Goal: Information Seeking & Learning: Find specific fact

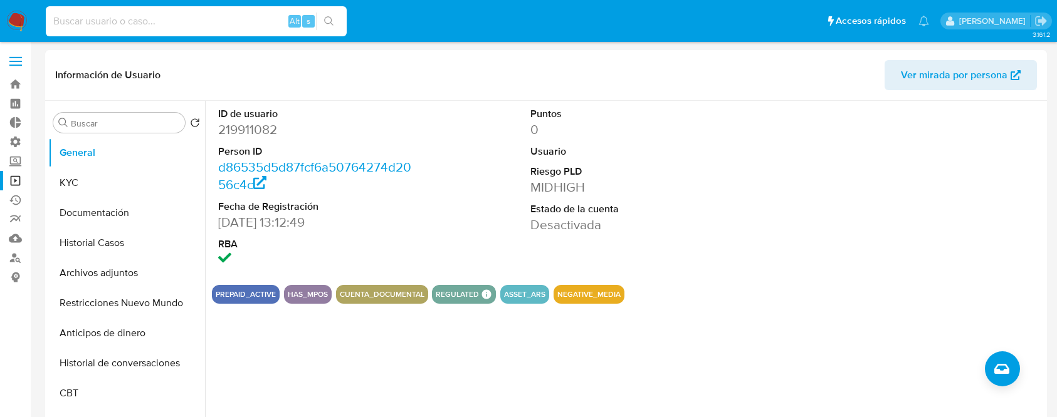
select select "10"
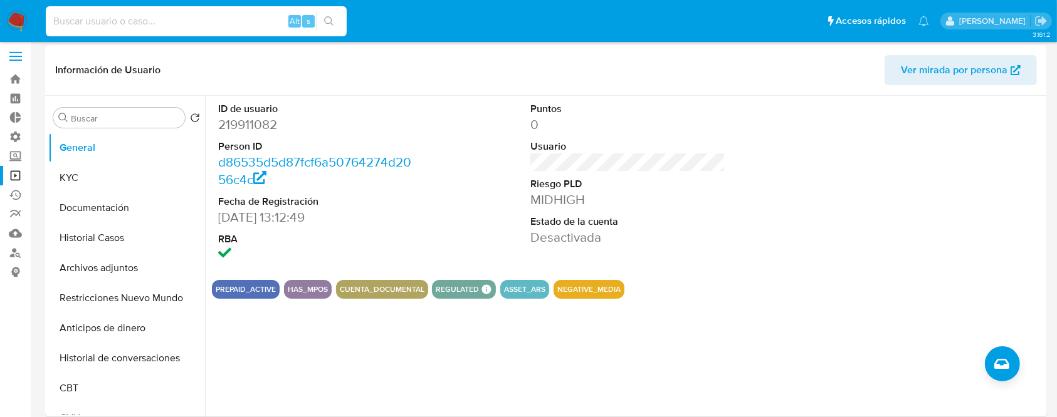
scroll to position [1, 0]
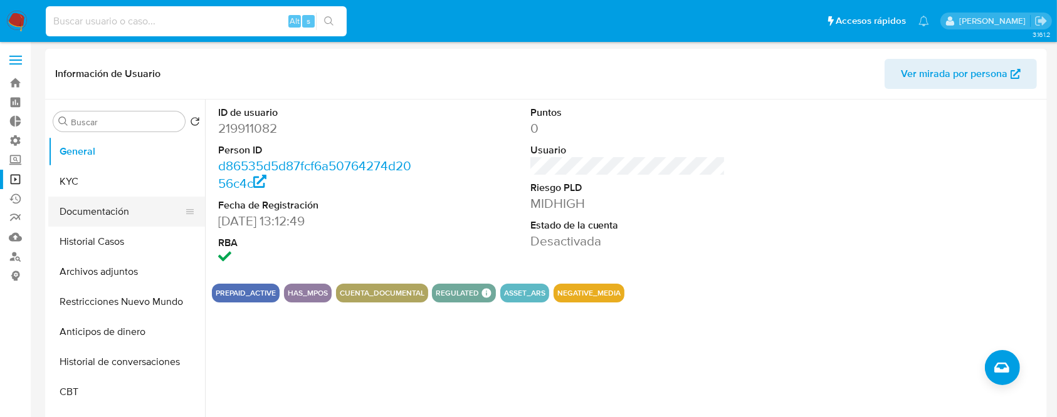
click at [90, 218] on button "Documentación" at bounding box center [121, 212] width 147 height 30
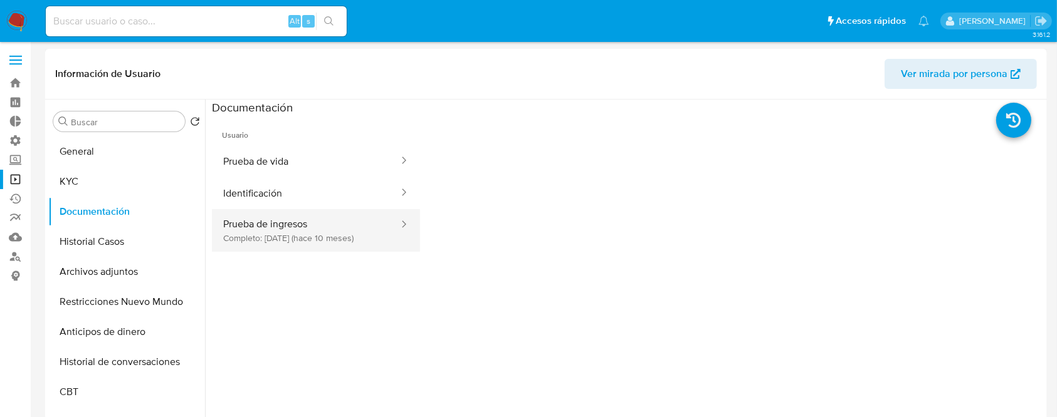
click at [338, 226] on button "Prueba de ingresos Completo: [DATE] (hace 10 meses)" at bounding box center [306, 230] width 188 height 43
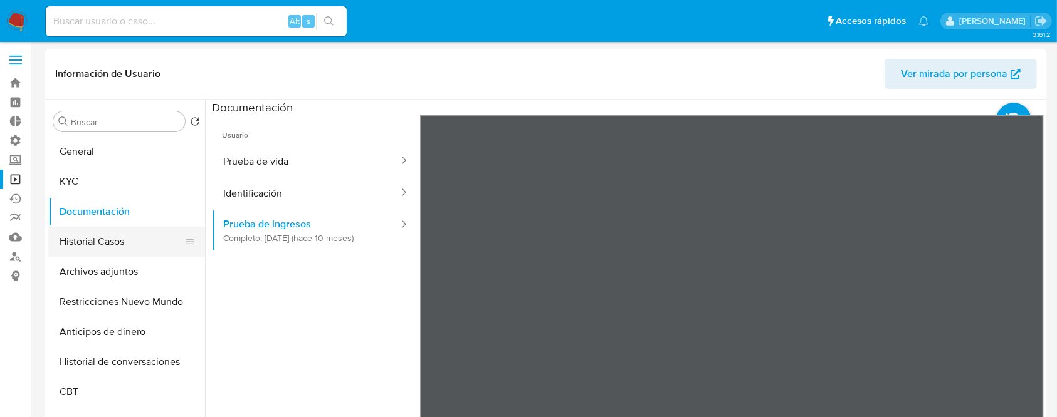
click at [100, 255] on button "Historial Casos" at bounding box center [121, 242] width 147 height 30
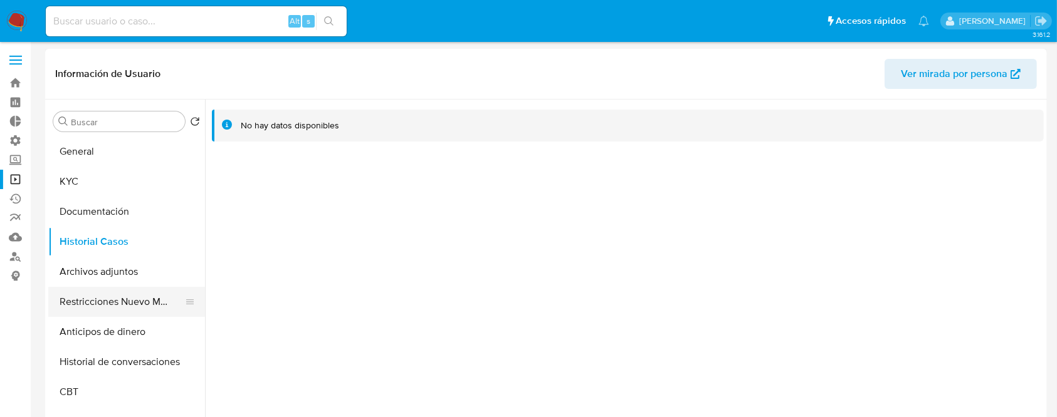
click at [112, 303] on button "Restricciones Nuevo Mundo" at bounding box center [121, 302] width 147 height 30
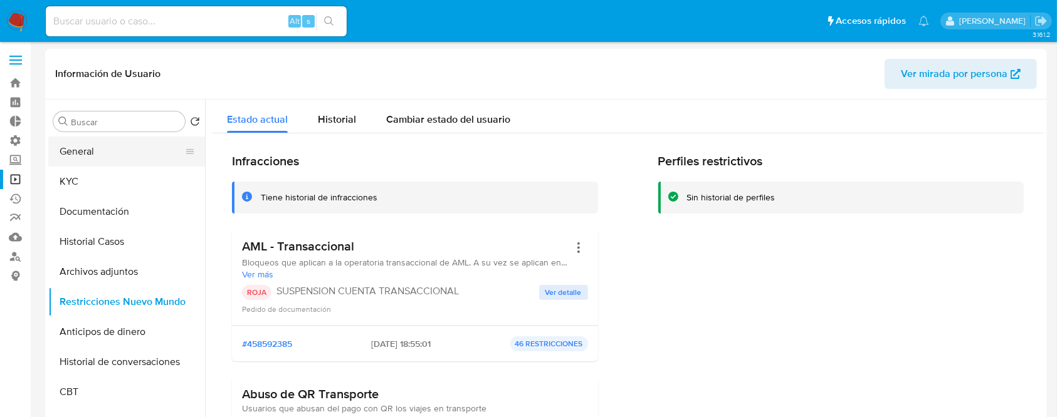
click at [97, 156] on button "General" at bounding box center [121, 152] width 147 height 30
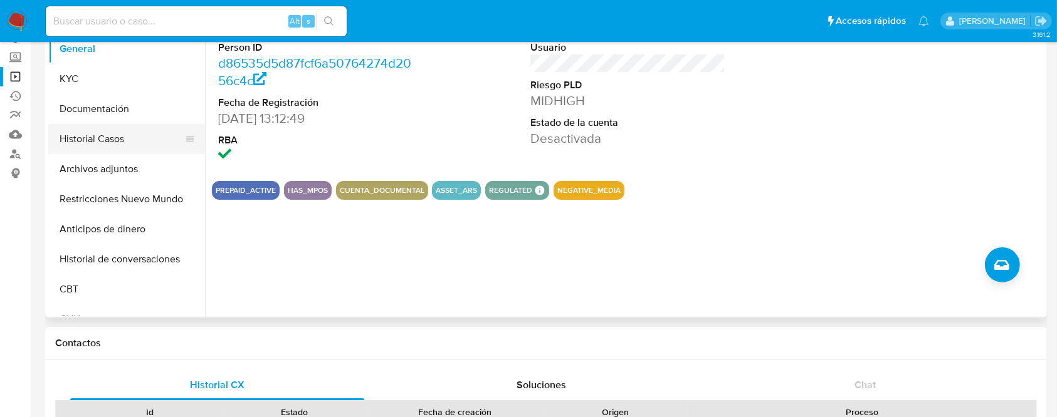
scroll to position [112, 0]
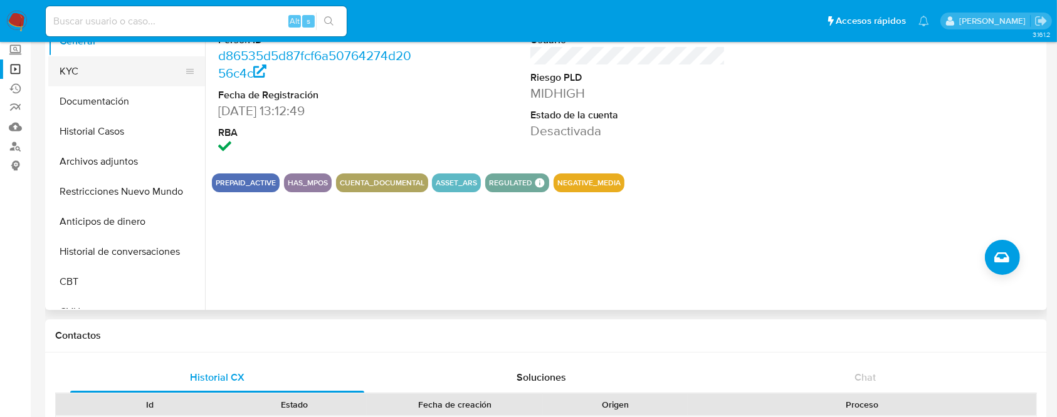
click at [103, 68] on button "KYC" at bounding box center [121, 71] width 147 height 30
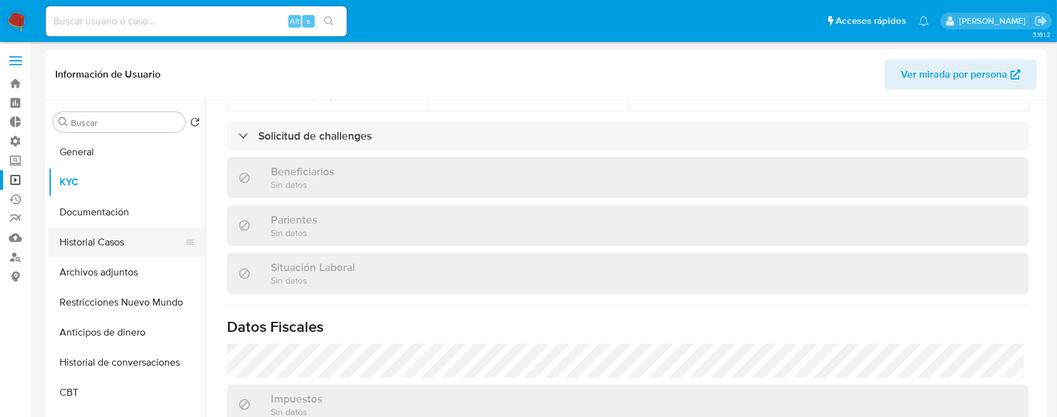
scroll to position [0, 0]
click at [113, 156] on button "General" at bounding box center [121, 153] width 147 height 30
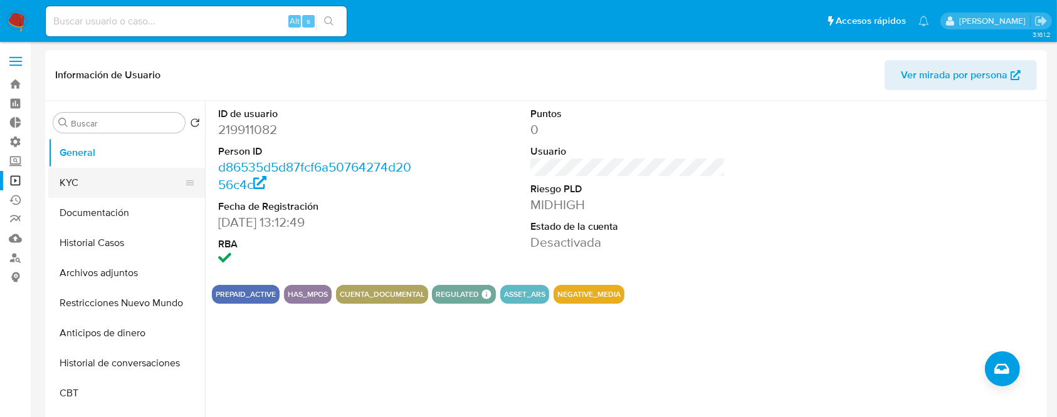
click at [108, 182] on button "KYC" at bounding box center [121, 183] width 147 height 30
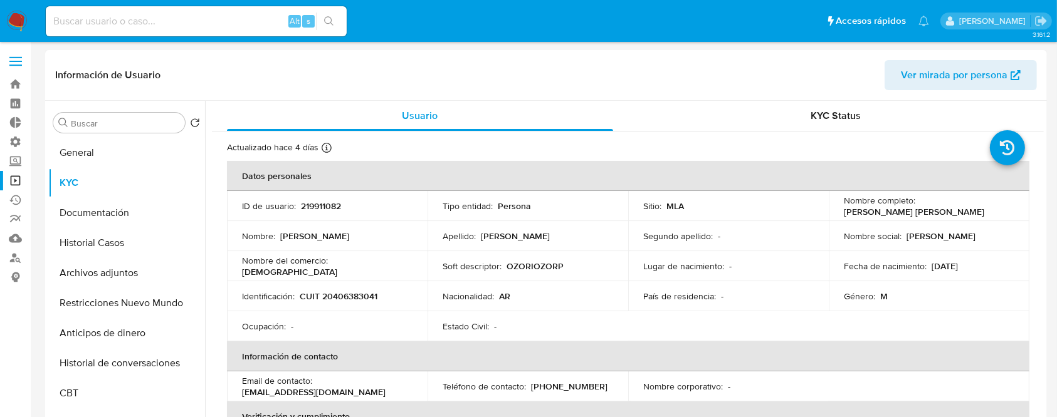
click at [349, 296] on p "CUIT 20406383041" at bounding box center [339, 296] width 78 height 11
copy p "20406383041"
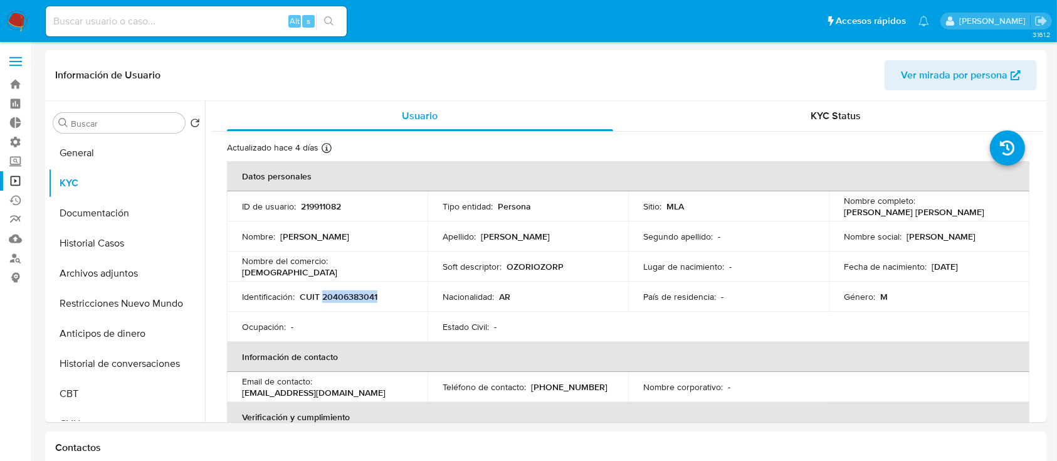
click at [196, 13] on input at bounding box center [196, 21] width 301 height 16
paste input "219911082"
type input "219911082"
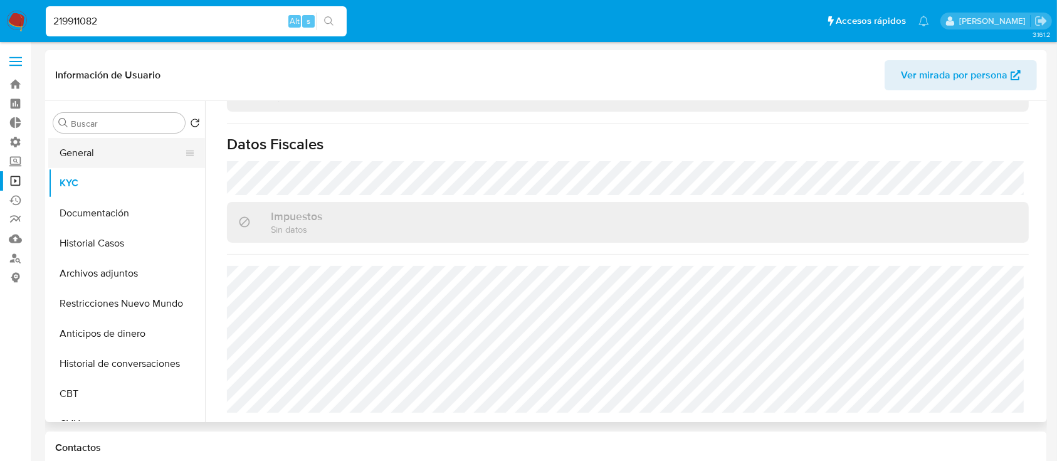
click at [118, 157] on button "General" at bounding box center [121, 153] width 147 height 30
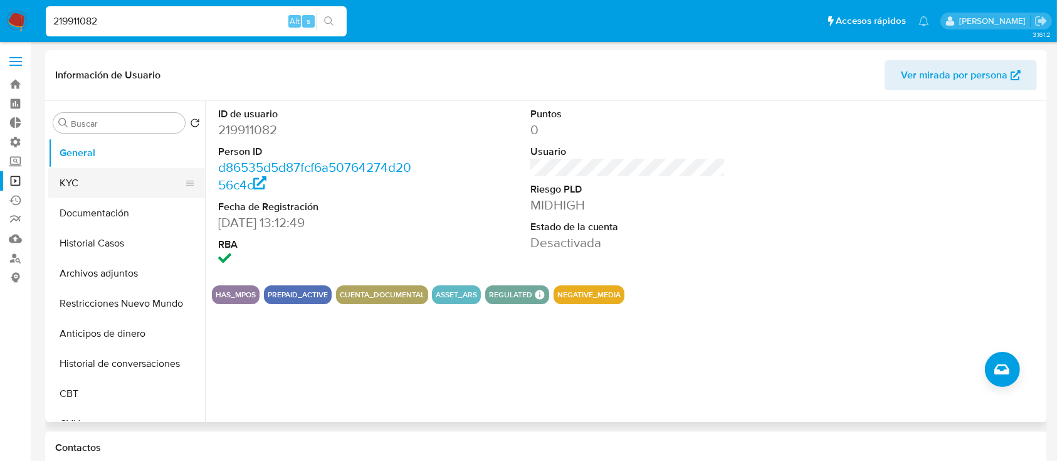
click at [142, 191] on button "KYC" at bounding box center [121, 183] width 147 height 30
